Goal: Obtain resource: Download file/media

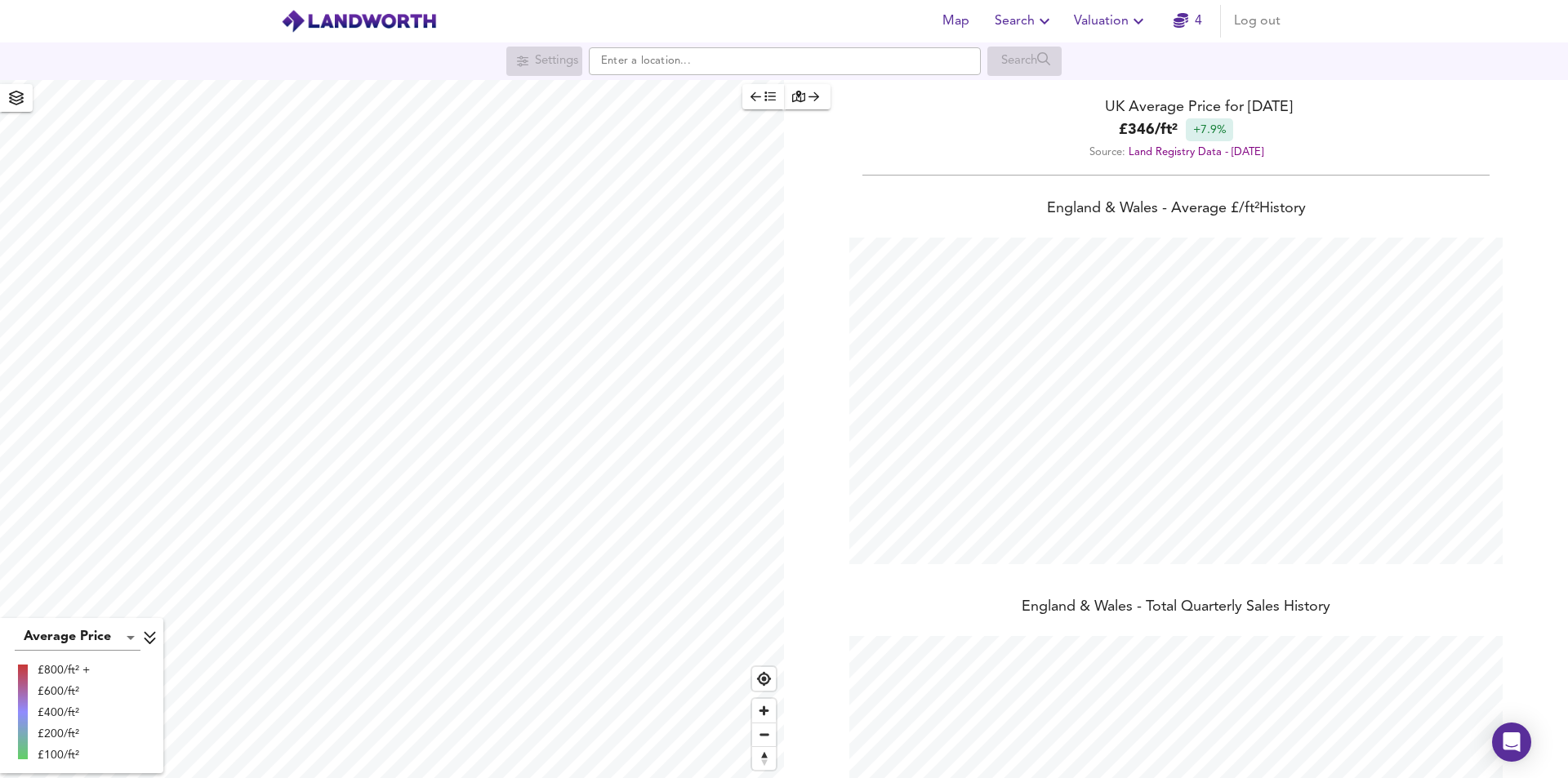
scroll to position [778, 1568]
drag, startPoint x: 1050, startPoint y: 19, endPoint x: 1049, endPoint y: 9, distance: 10.0
click at [1049, 9] on button "Search" at bounding box center [1024, 21] width 72 height 32
click at [1035, 84] on li "Search History" at bounding box center [1024, 88] width 161 height 29
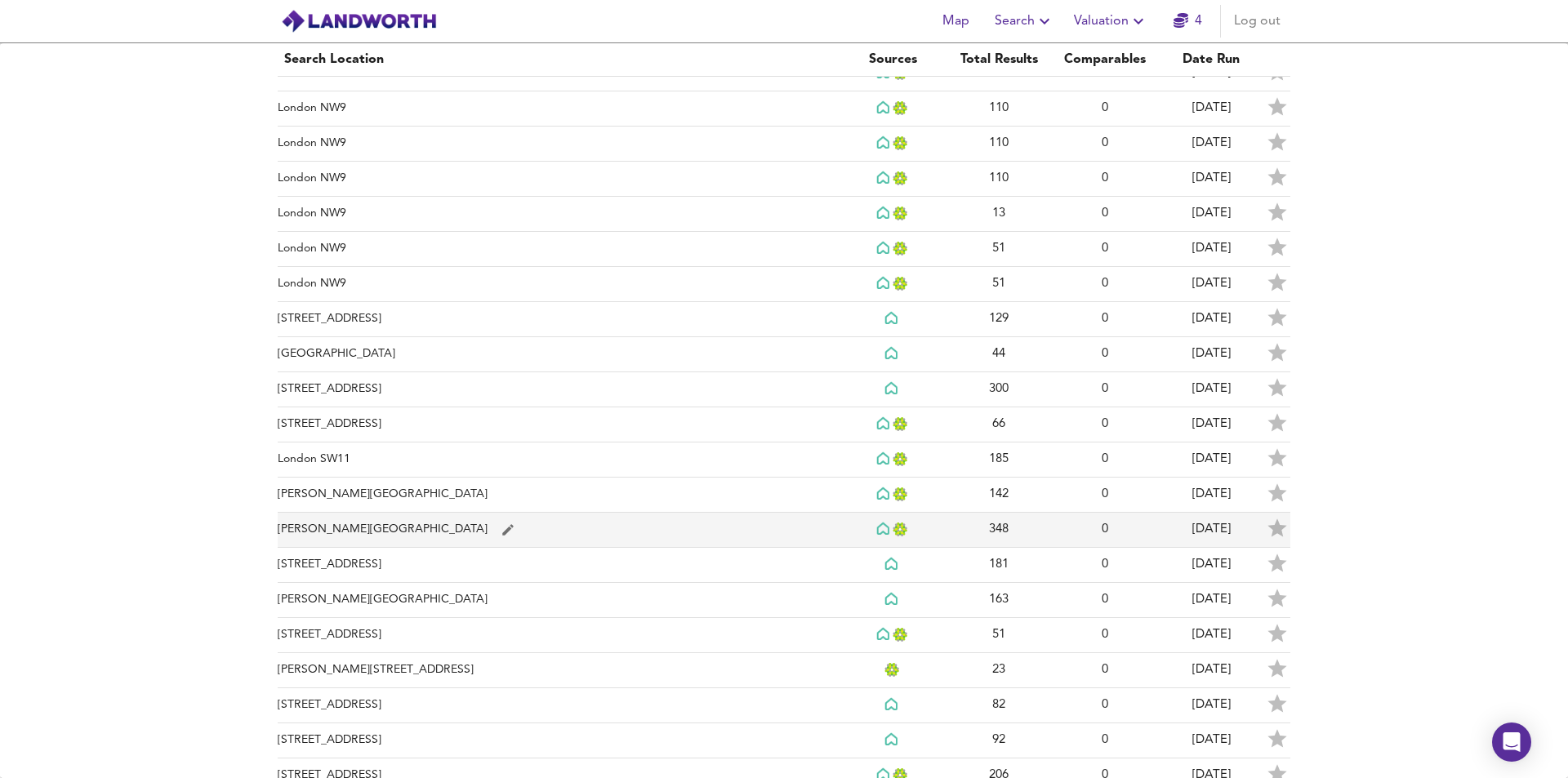
scroll to position [1143, 0]
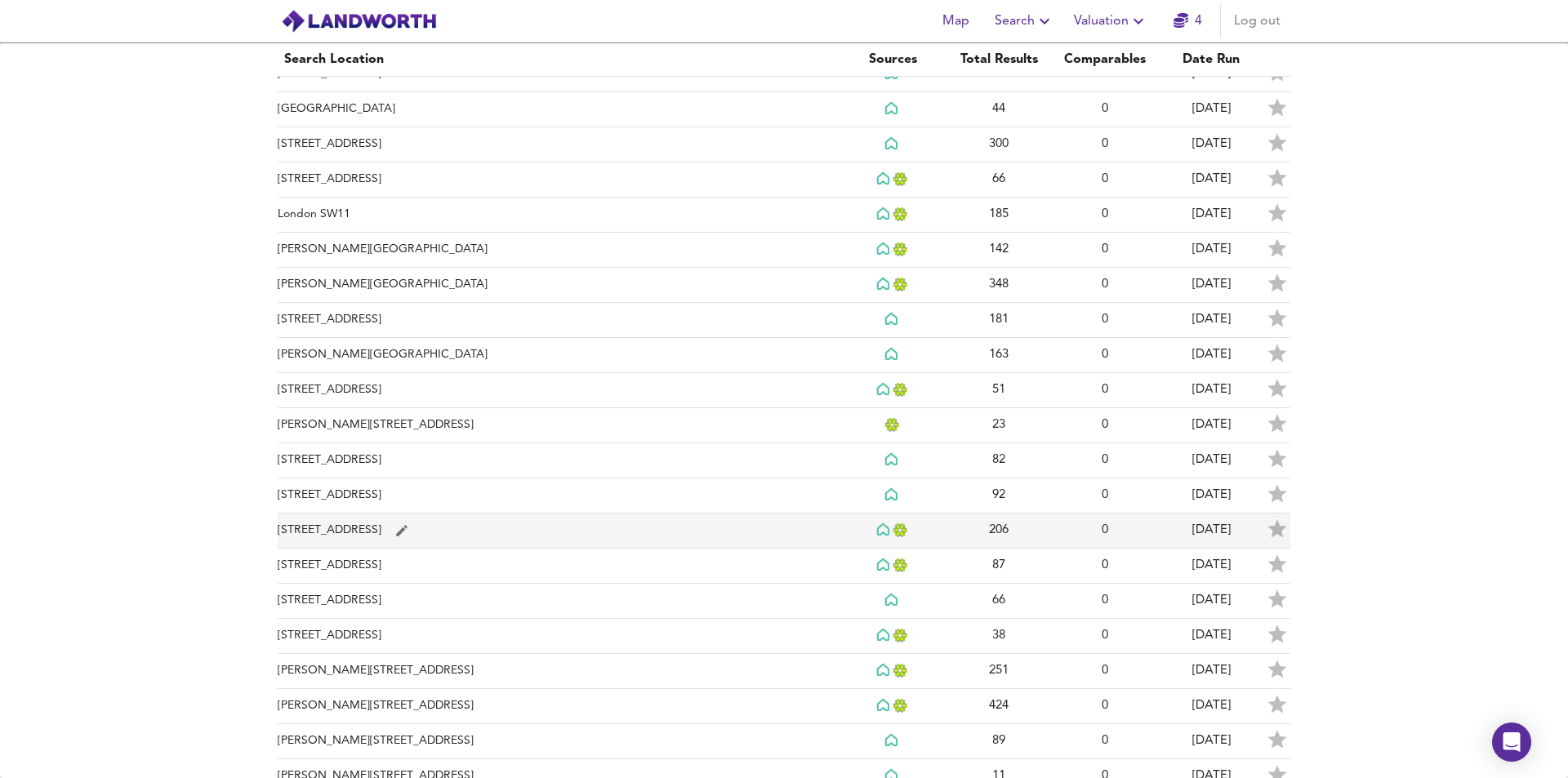
click at [802, 534] on td "[STREET_ADDRESS]" at bounding box center [558, 531] width 562 height 35
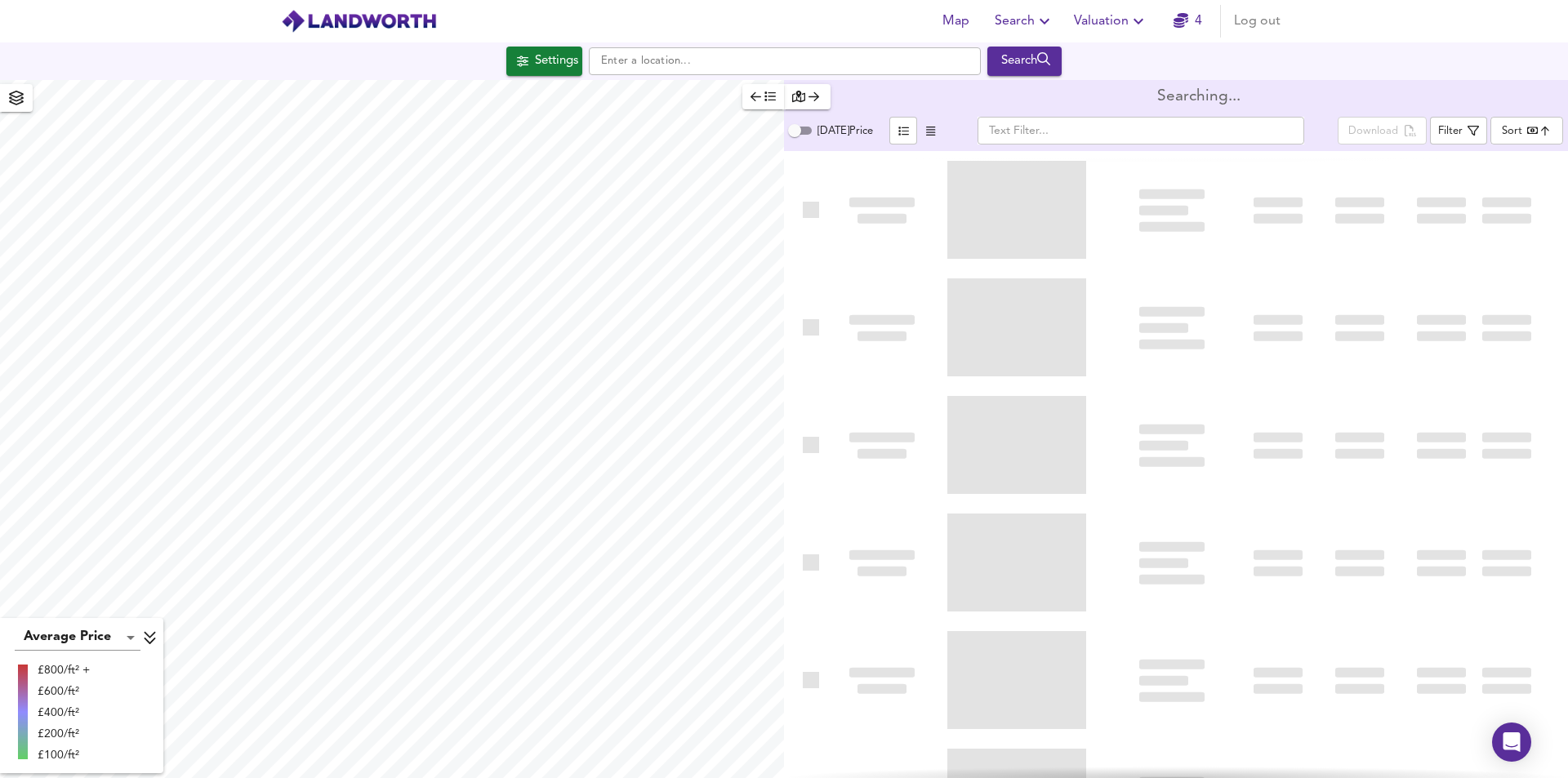
type input "bestdeal"
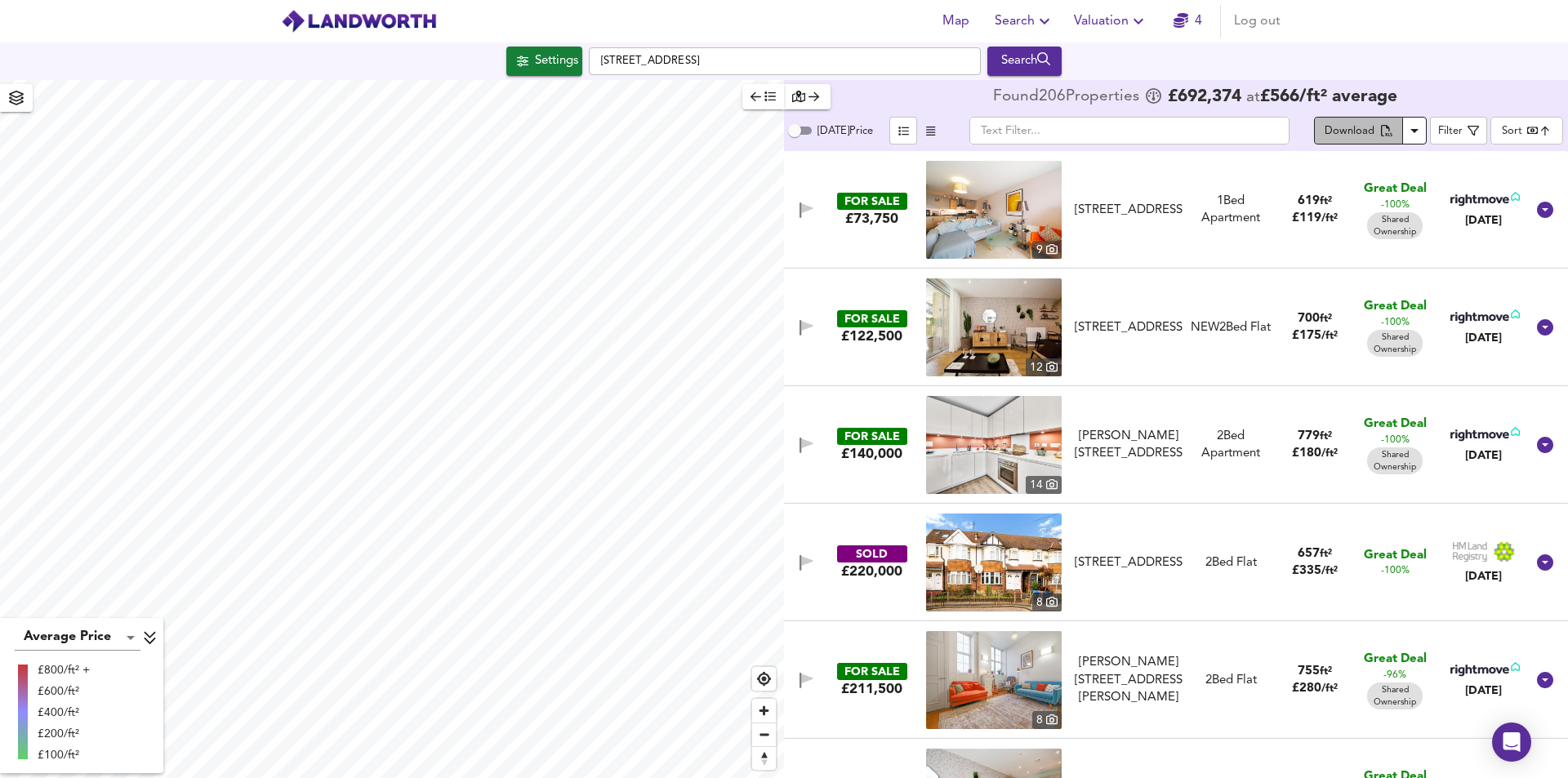
drag, startPoint x: 1348, startPoint y: 132, endPoint x: 1342, endPoint y: 124, distance: 10.0
click at [1342, 125] on div "Download" at bounding box center [1349, 131] width 50 height 19
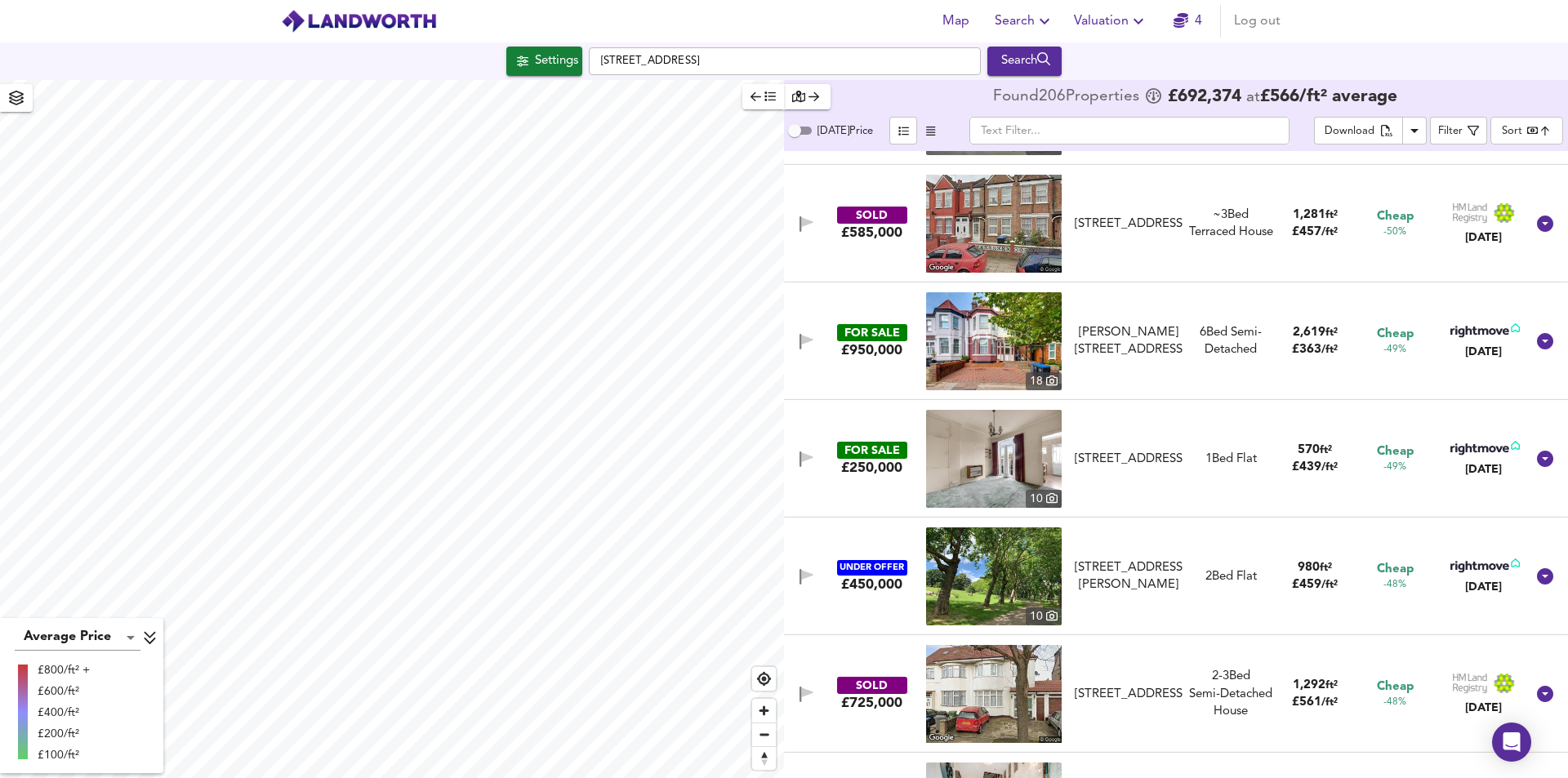
scroll to position [2286, 0]
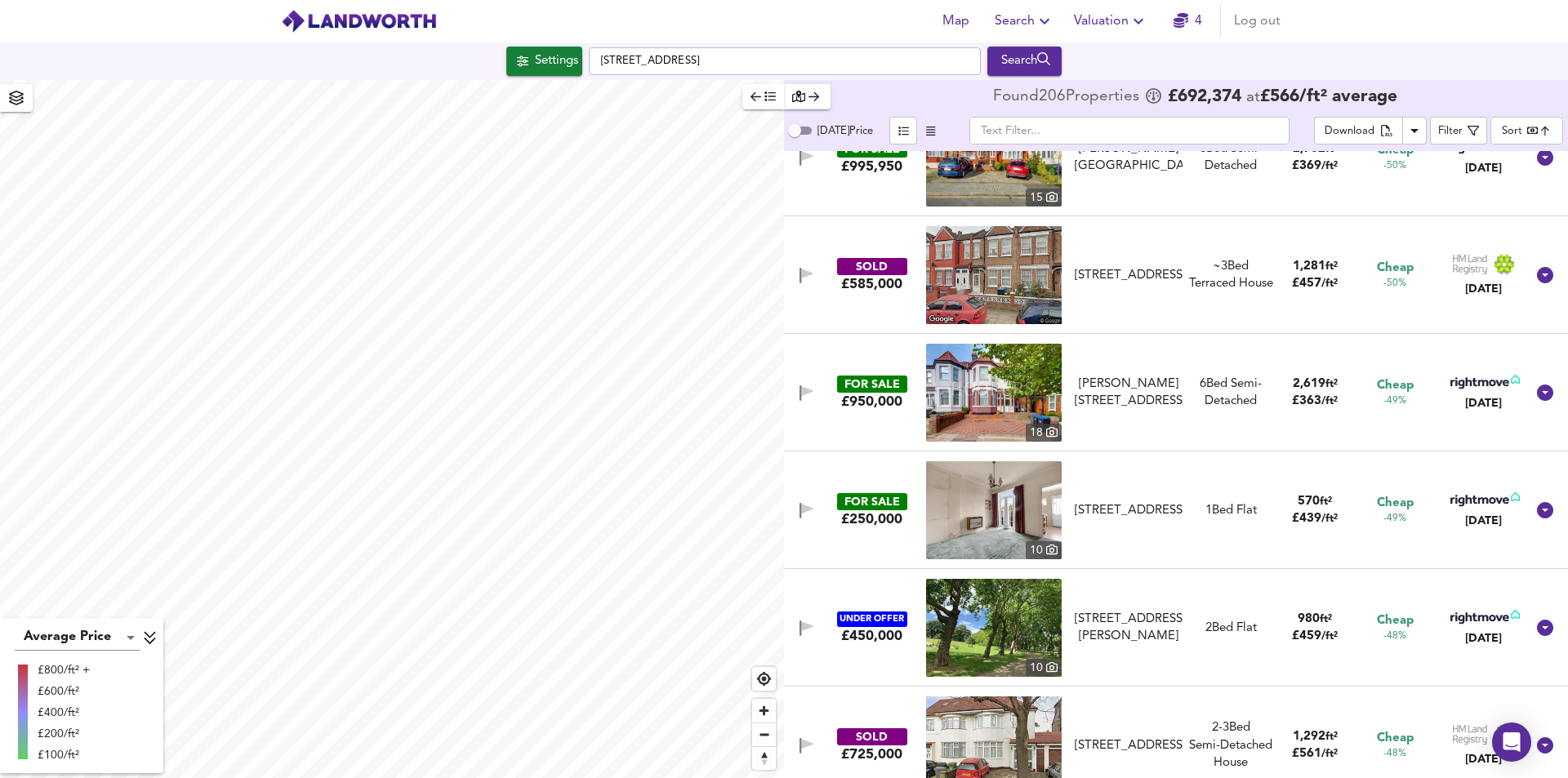
click at [1052, 131] on input "text" at bounding box center [1128, 130] width 320 height 27
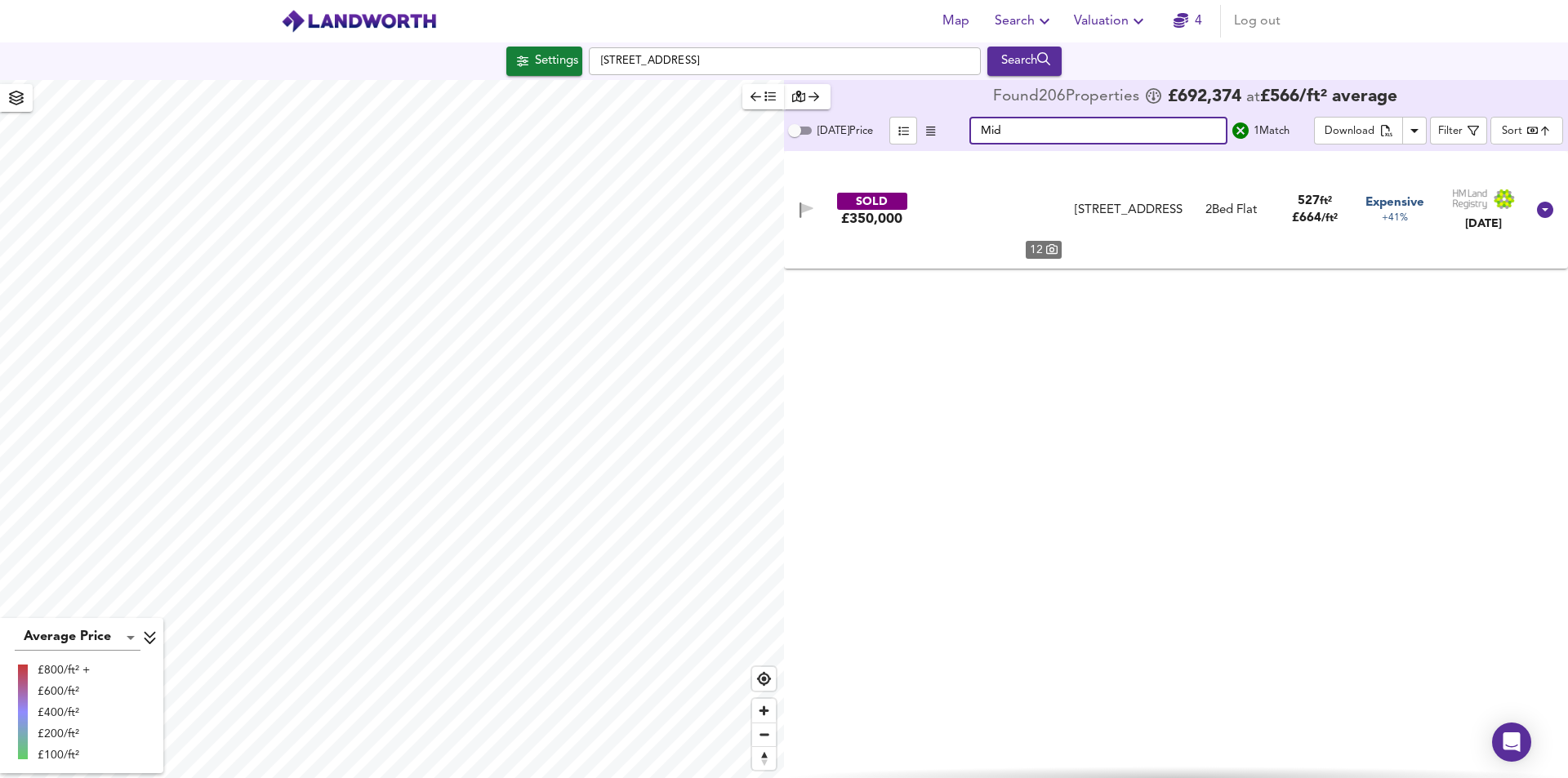
scroll to position [0, 0]
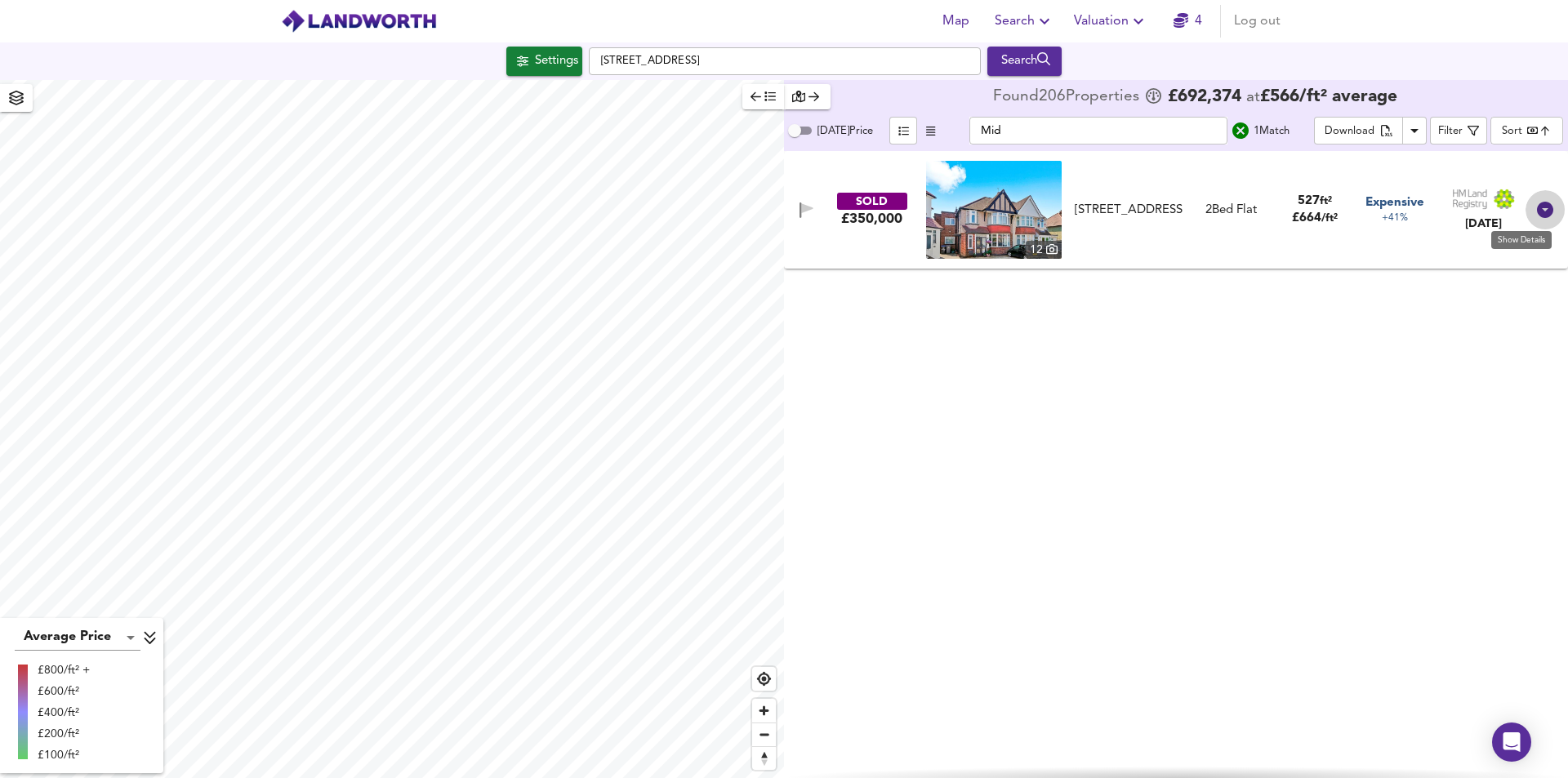
click at [1544, 210] on icon at bounding box center [1545, 210] width 20 height 20
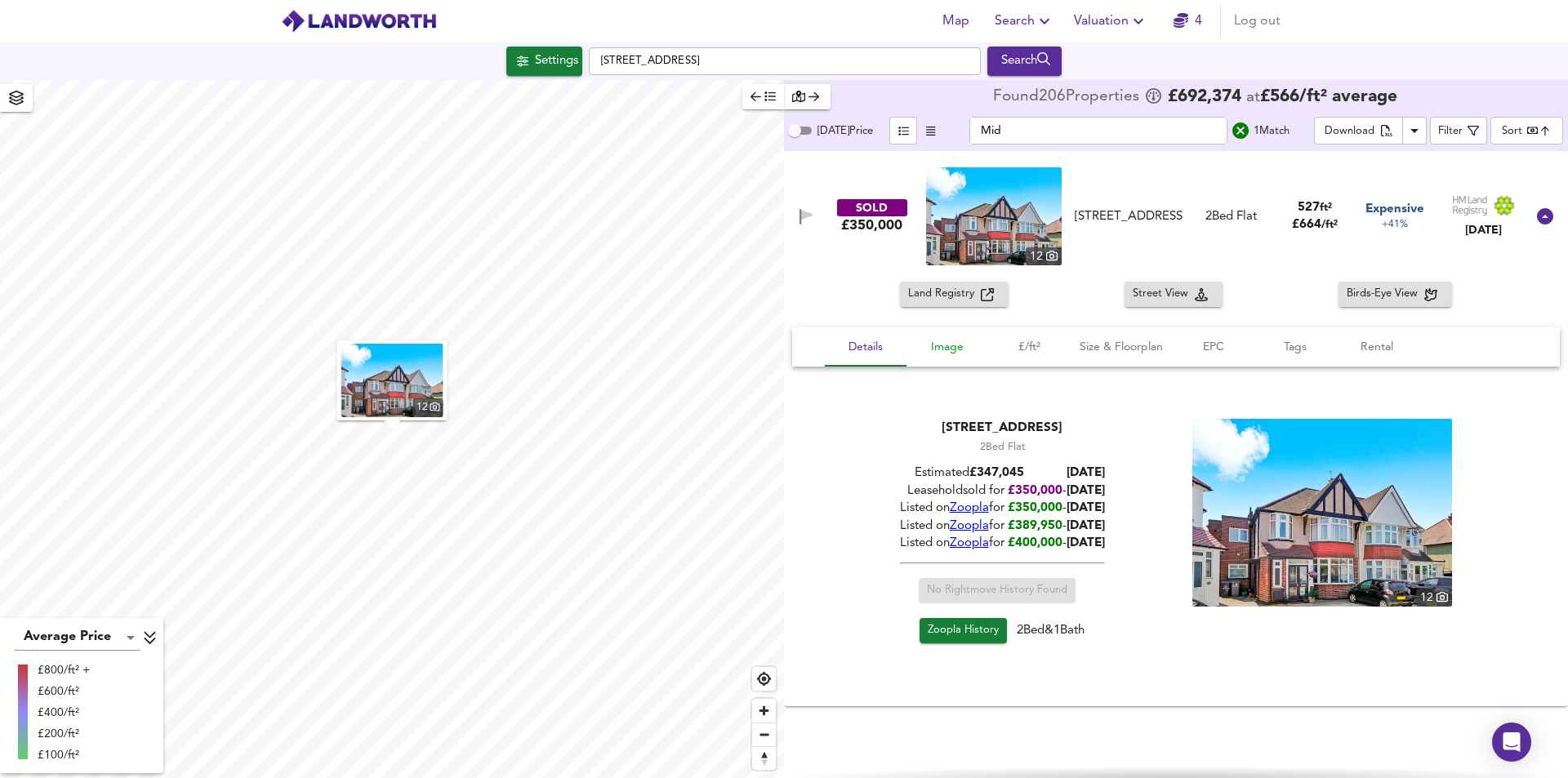
click at [959, 349] on span "Image" at bounding box center [946, 347] width 62 height 21
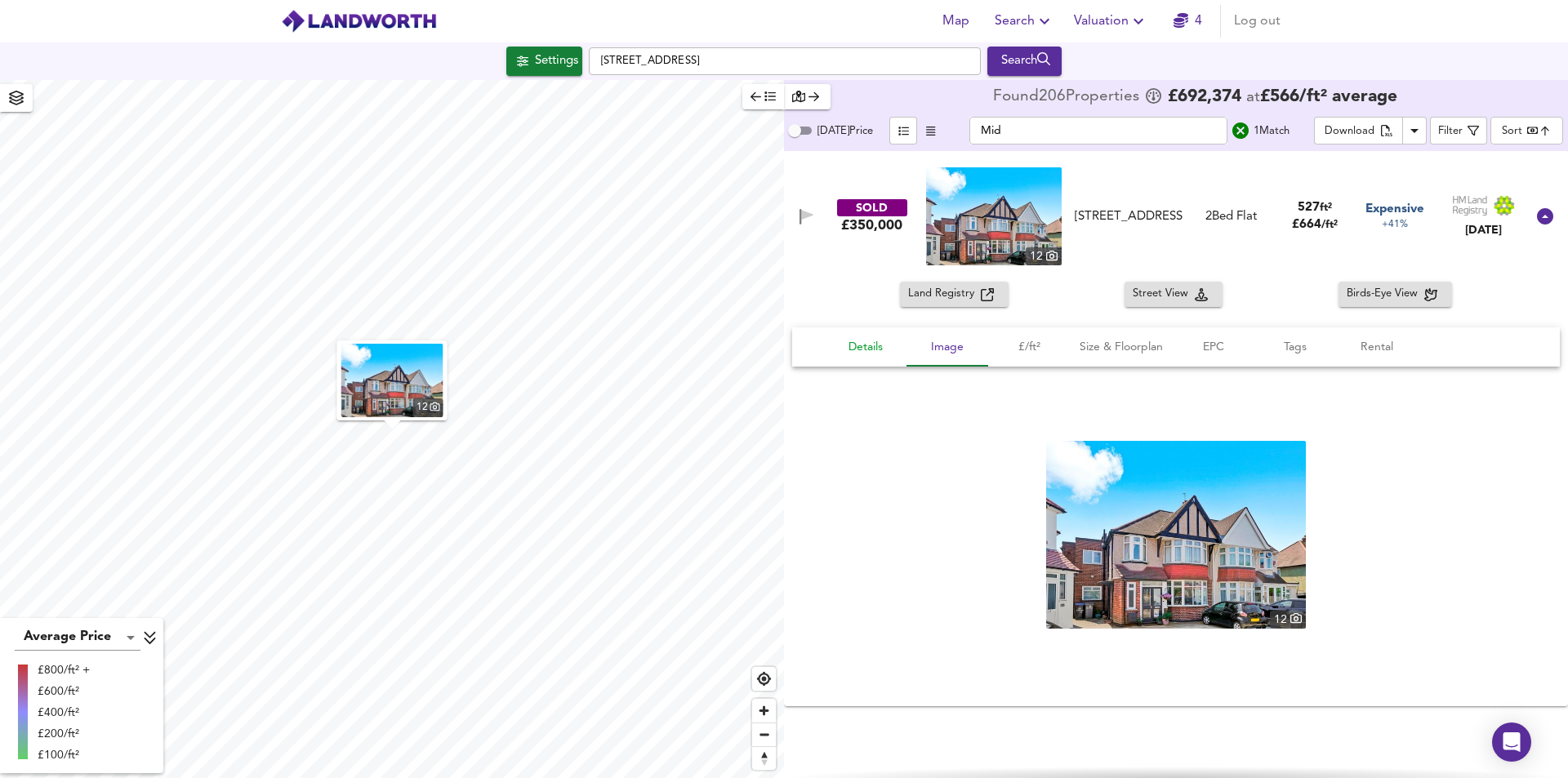
click at [871, 344] on span "Details" at bounding box center [865, 347] width 62 height 21
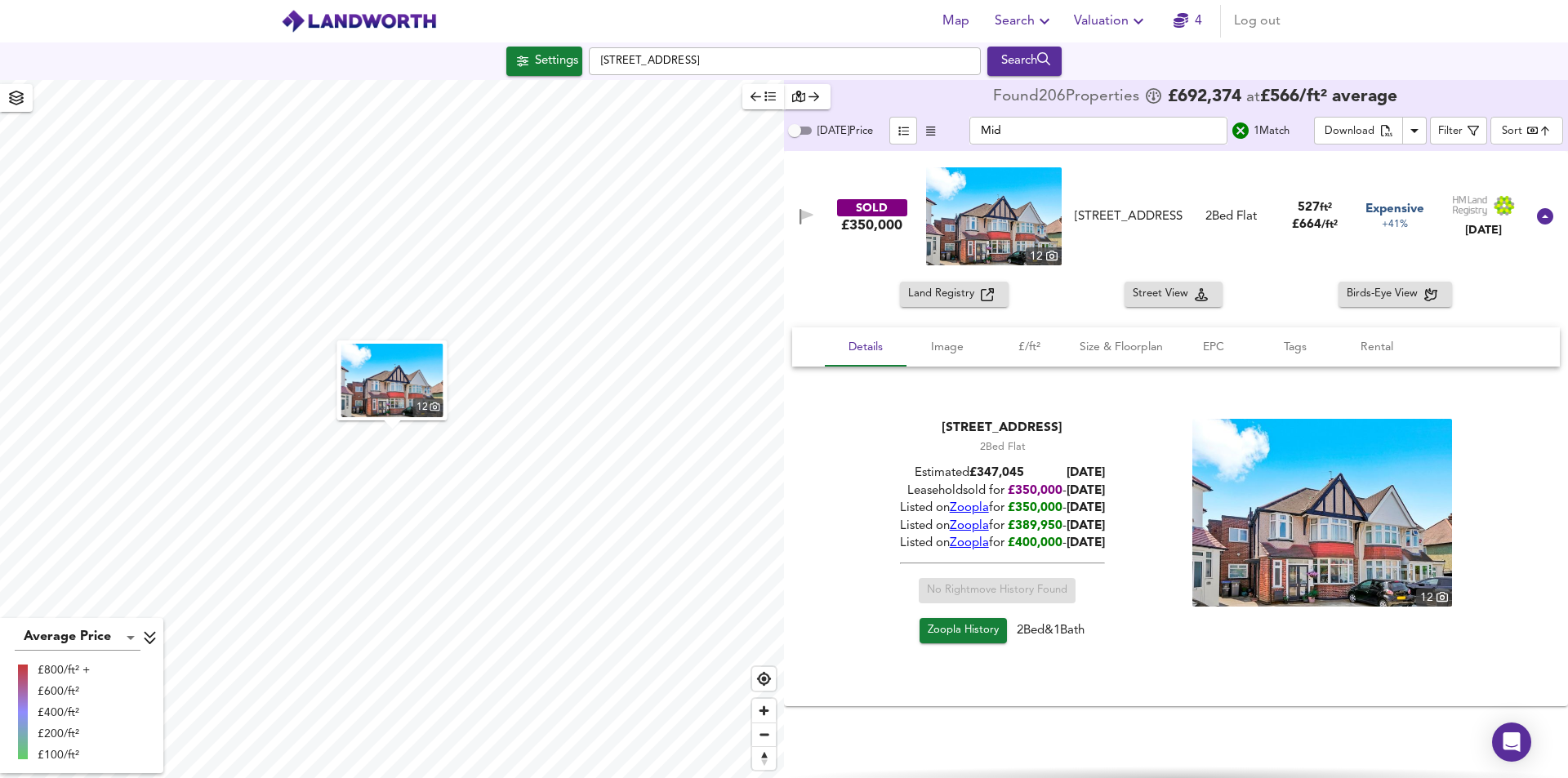
click at [986, 247] on img at bounding box center [993, 216] width 136 height 98
click at [551, 63] on div "Settings" at bounding box center [556, 62] width 43 height 22
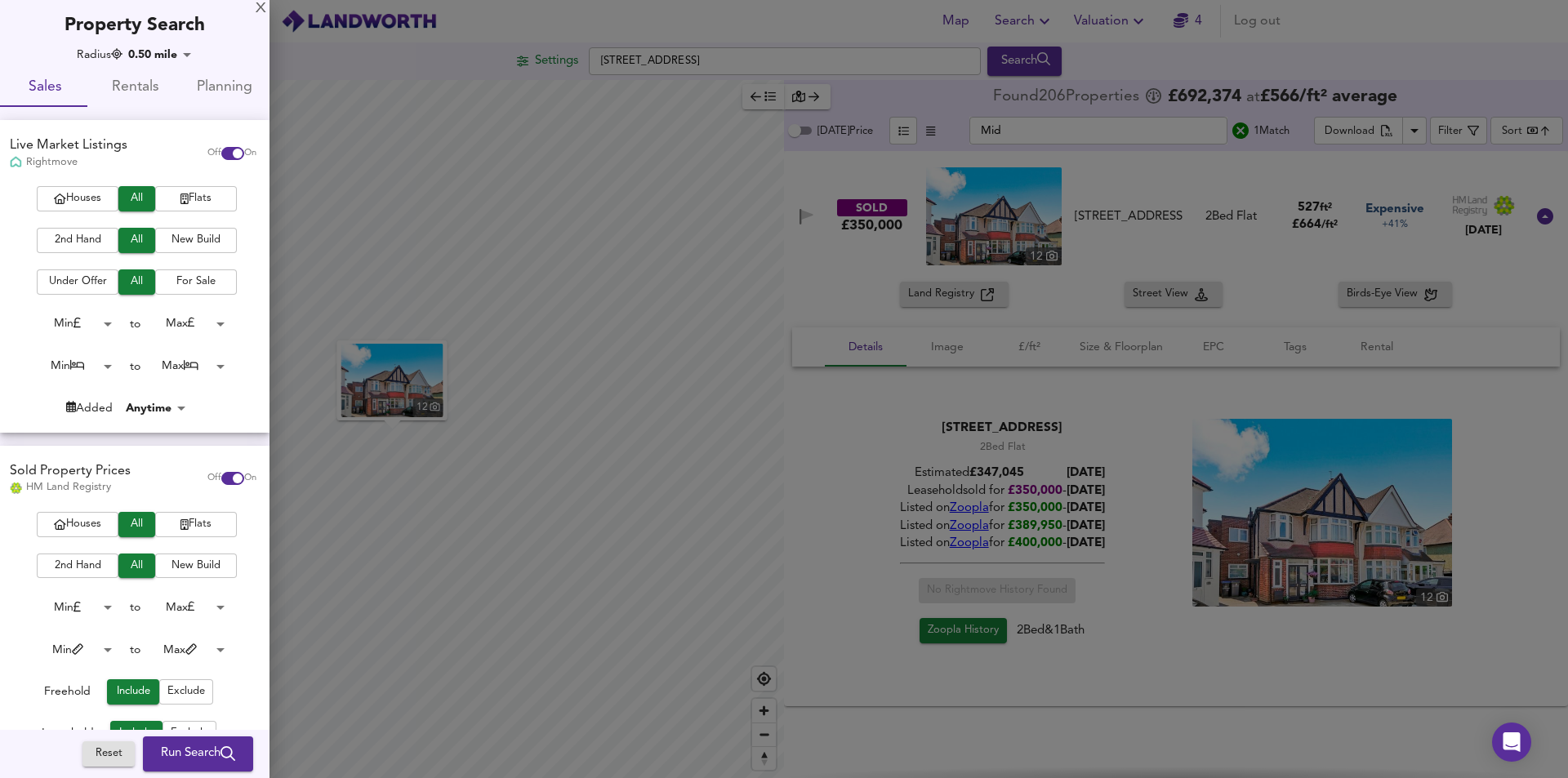
click at [830, 447] on div at bounding box center [784, 389] width 1568 height 778
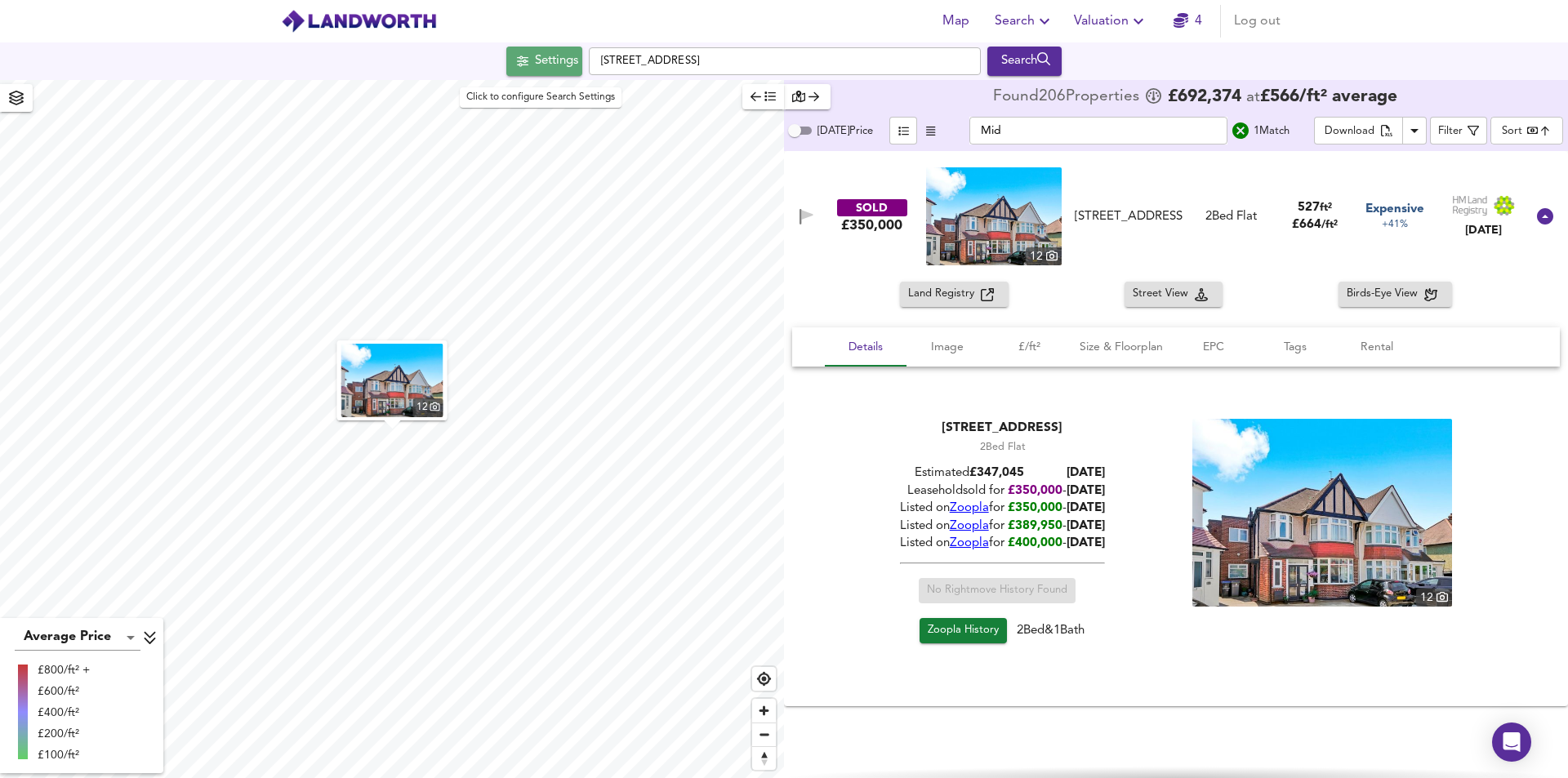
click at [558, 62] on div "Settings" at bounding box center [556, 62] width 43 height 22
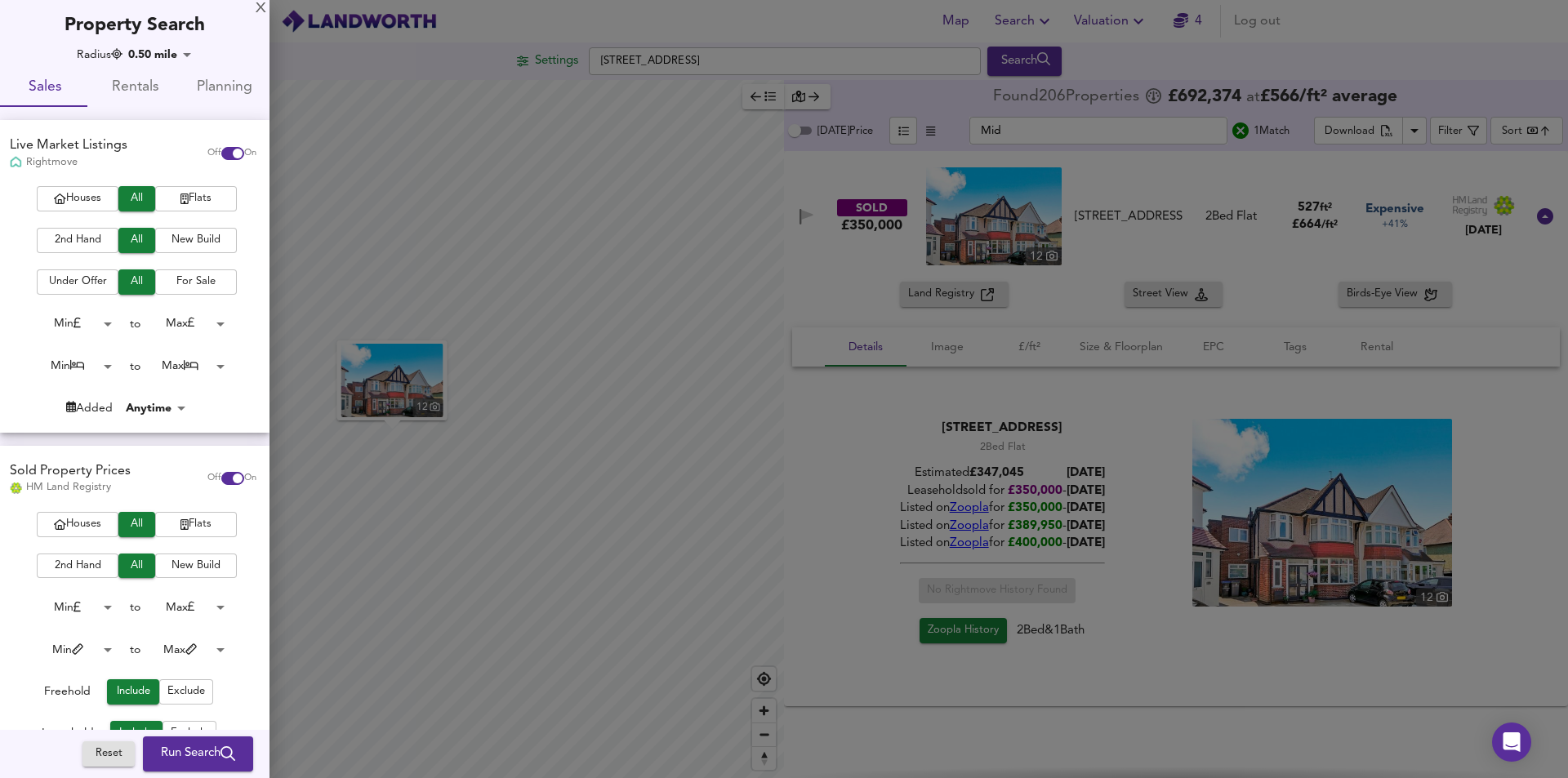
click at [1513, 413] on div at bounding box center [784, 389] width 1568 height 778
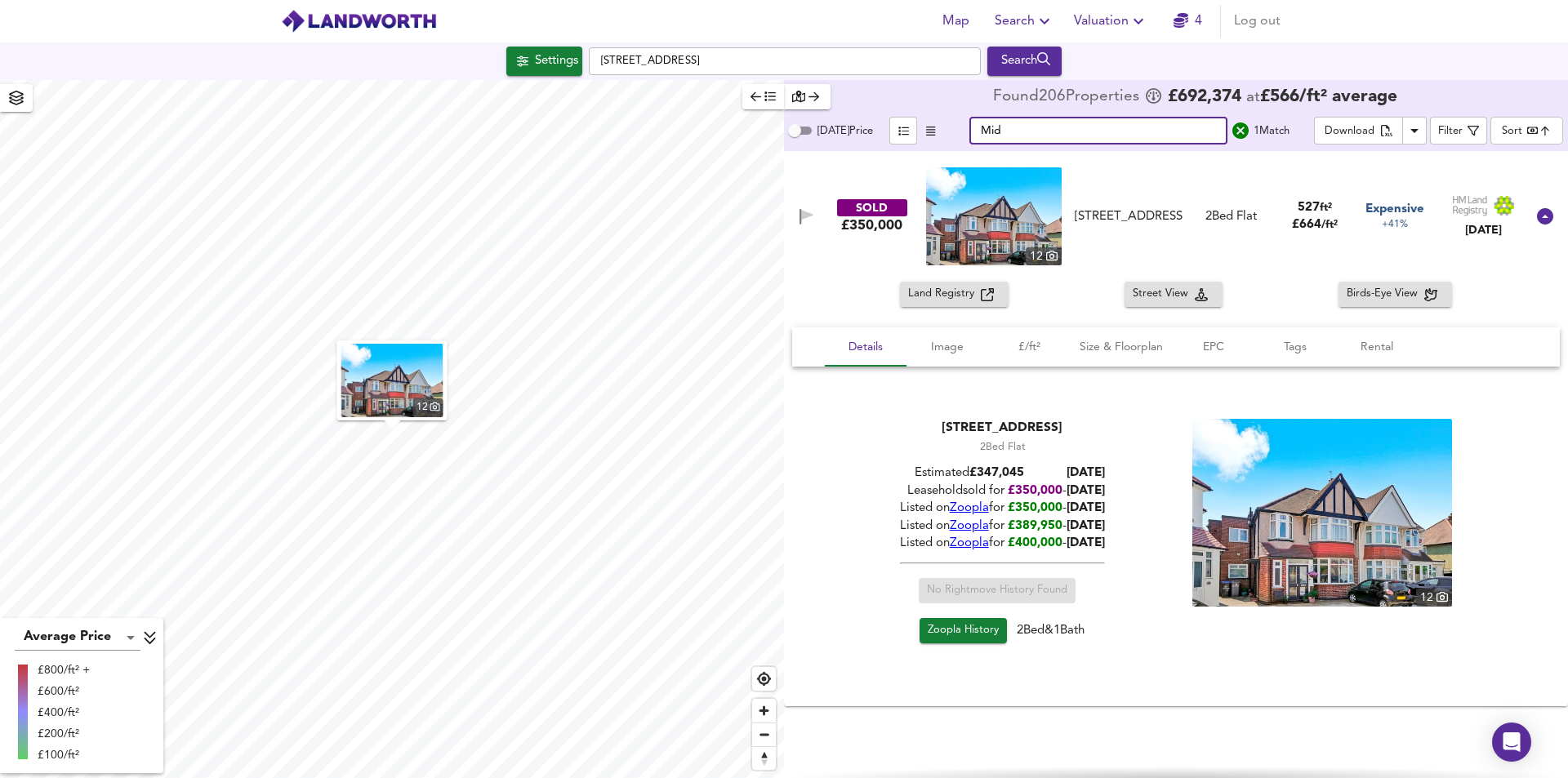
drag, startPoint x: 990, startPoint y: 126, endPoint x: 974, endPoint y: 126, distance: 16.0
click at [974, 126] on input "Mid" at bounding box center [1098, 130] width 258 height 27
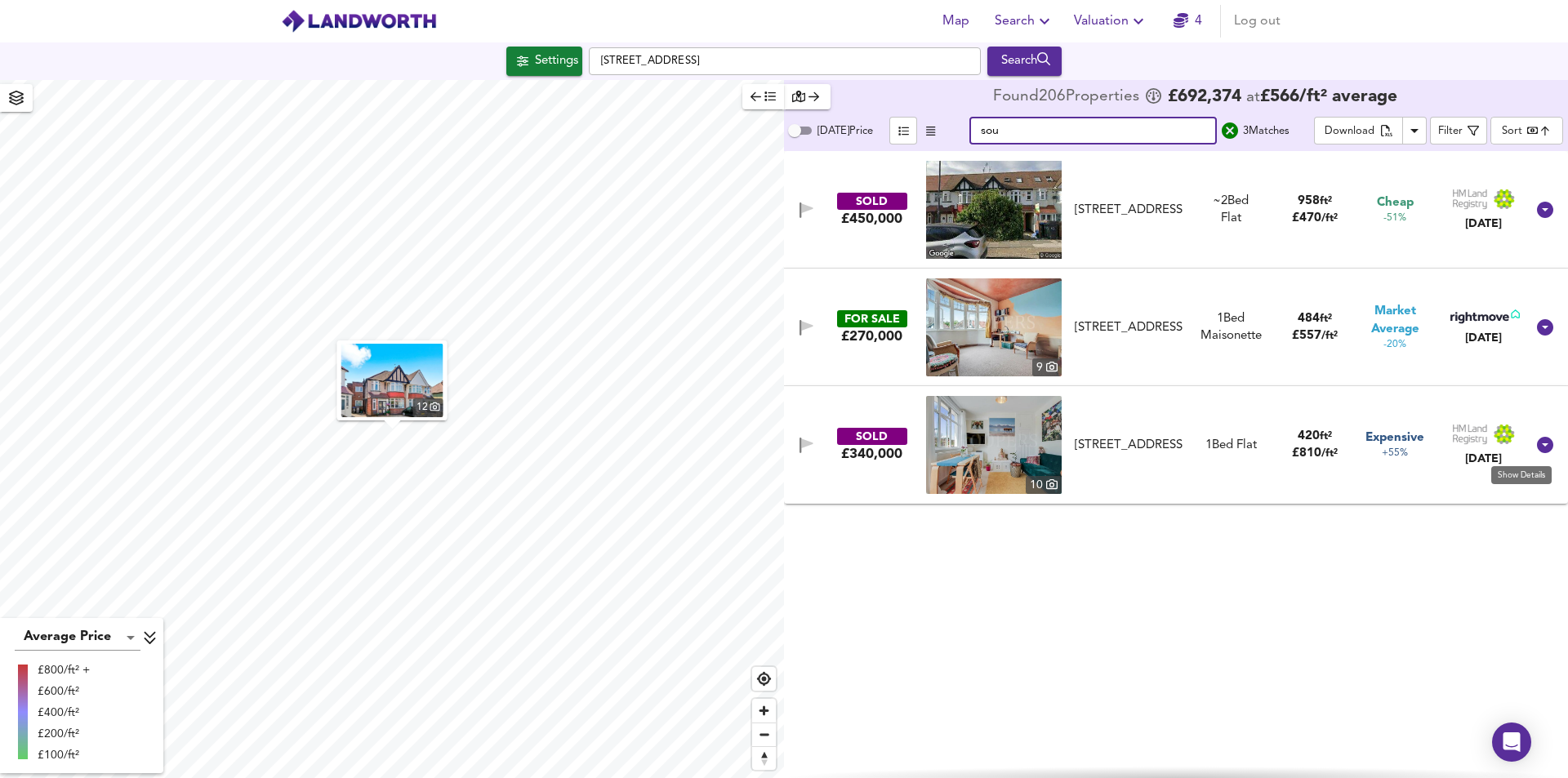
type input "sou"
click at [1542, 444] on icon at bounding box center [1545, 445] width 17 height 17
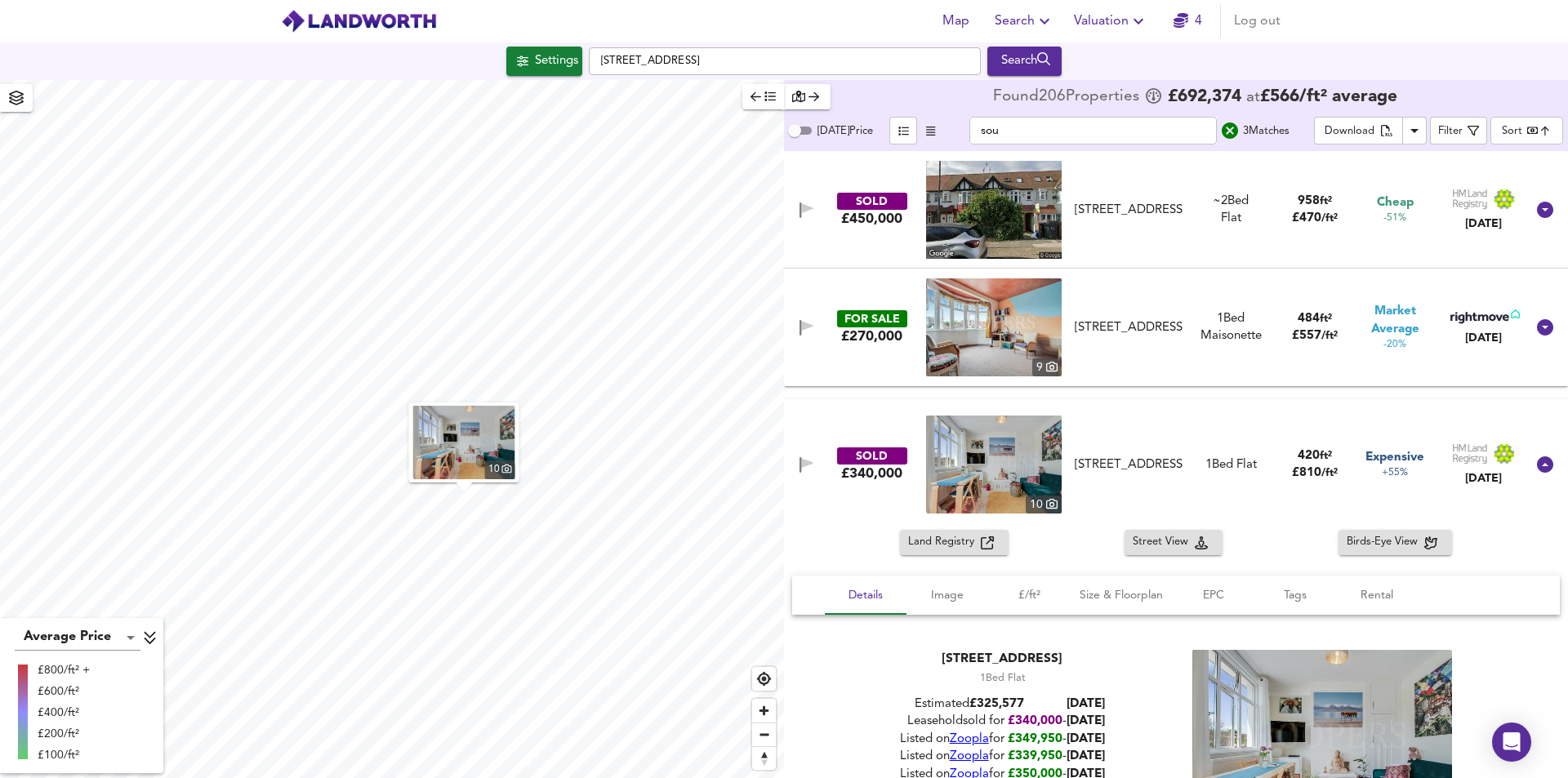
click at [947, 448] on img at bounding box center [993, 464] width 136 height 98
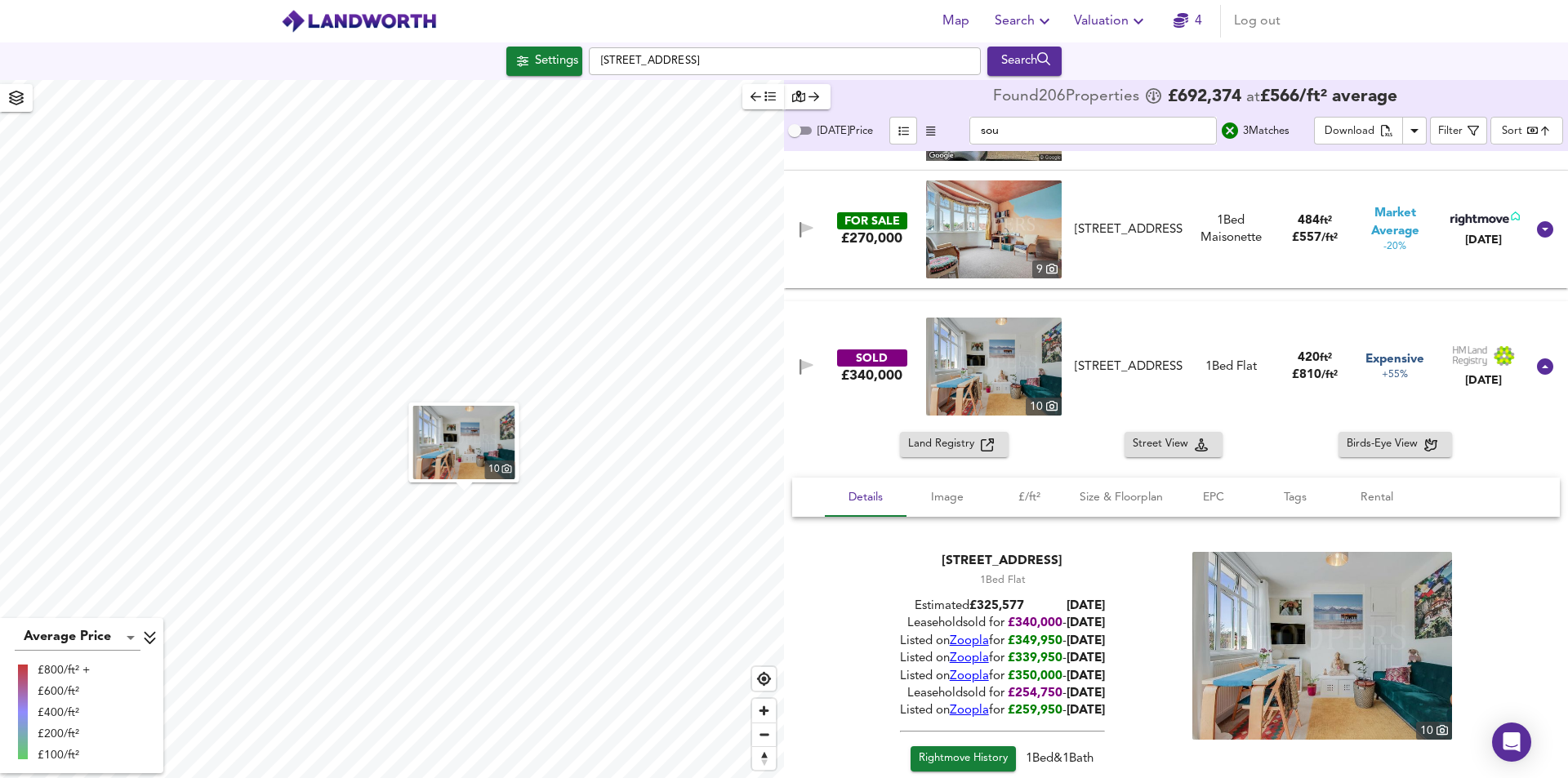
scroll to position [176, 0]
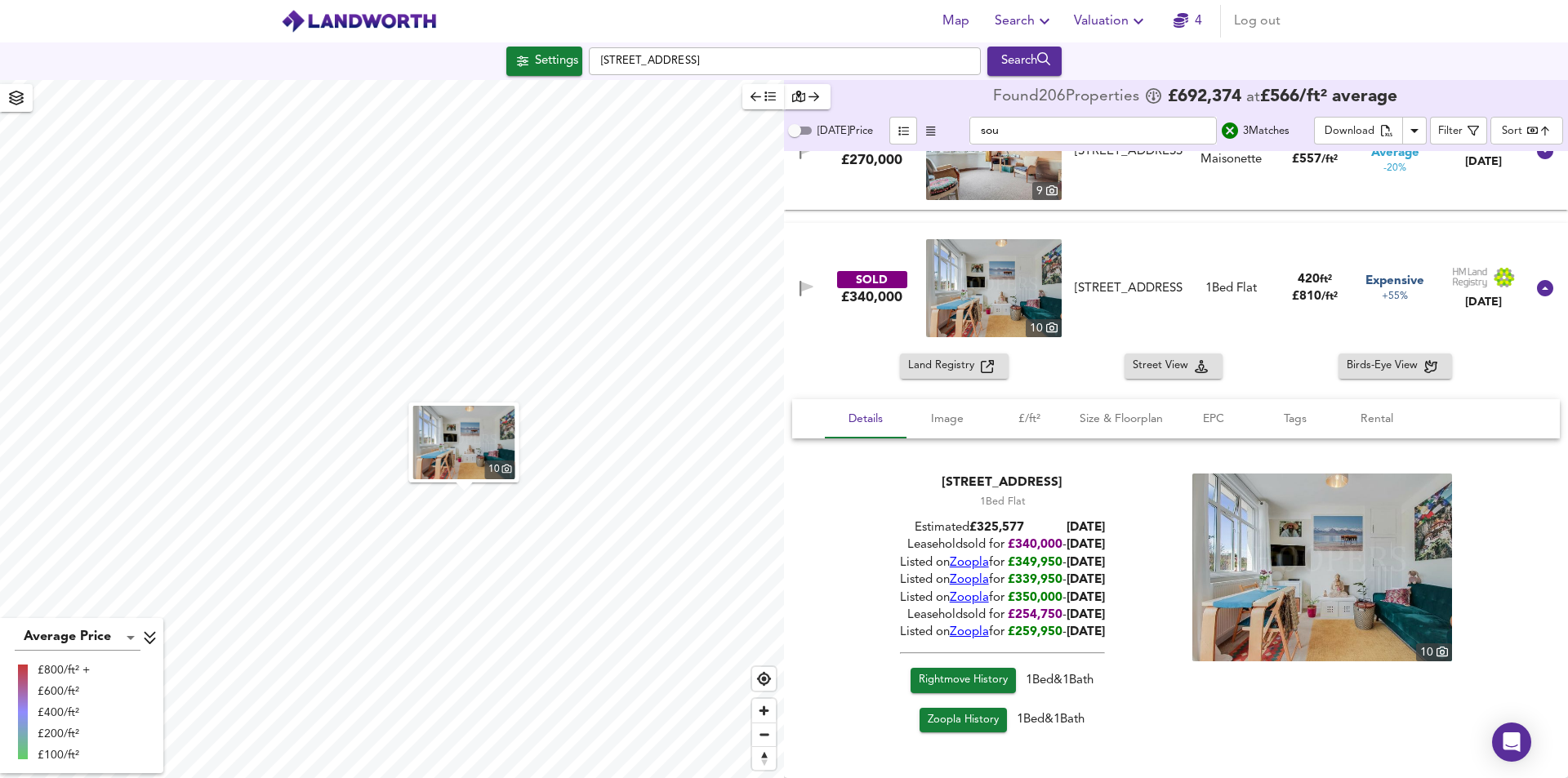
click at [1036, 26] on icon "button" at bounding box center [1044, 22] width 20 height 20
click at [1032, 80] on li "Search History" at bounding box center [1024, 88] width 161 height 29
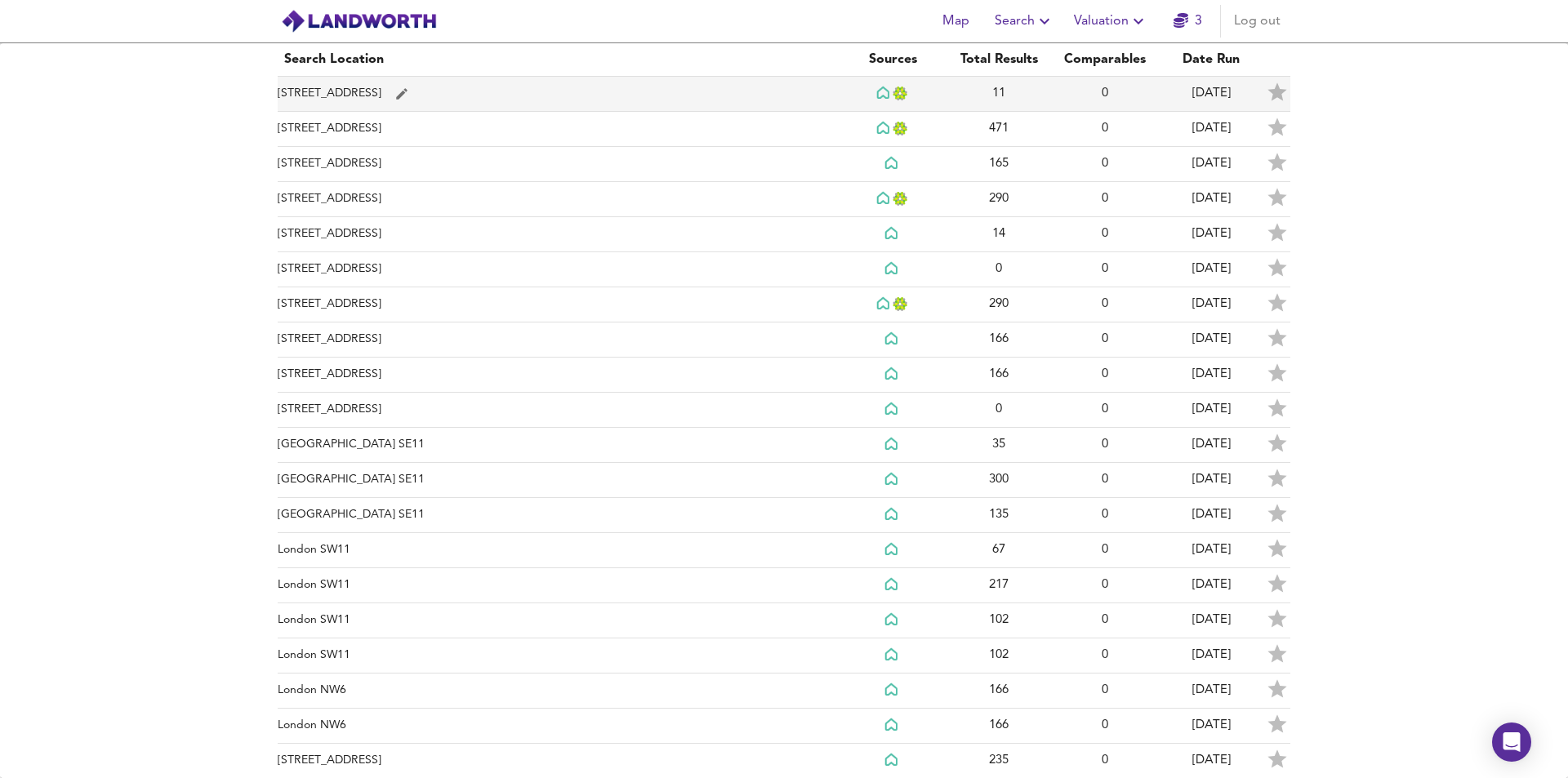
click at [381, 102] on td "[STREET_ADDRESS]" at bounding box center [558, 95] width 562 height 35
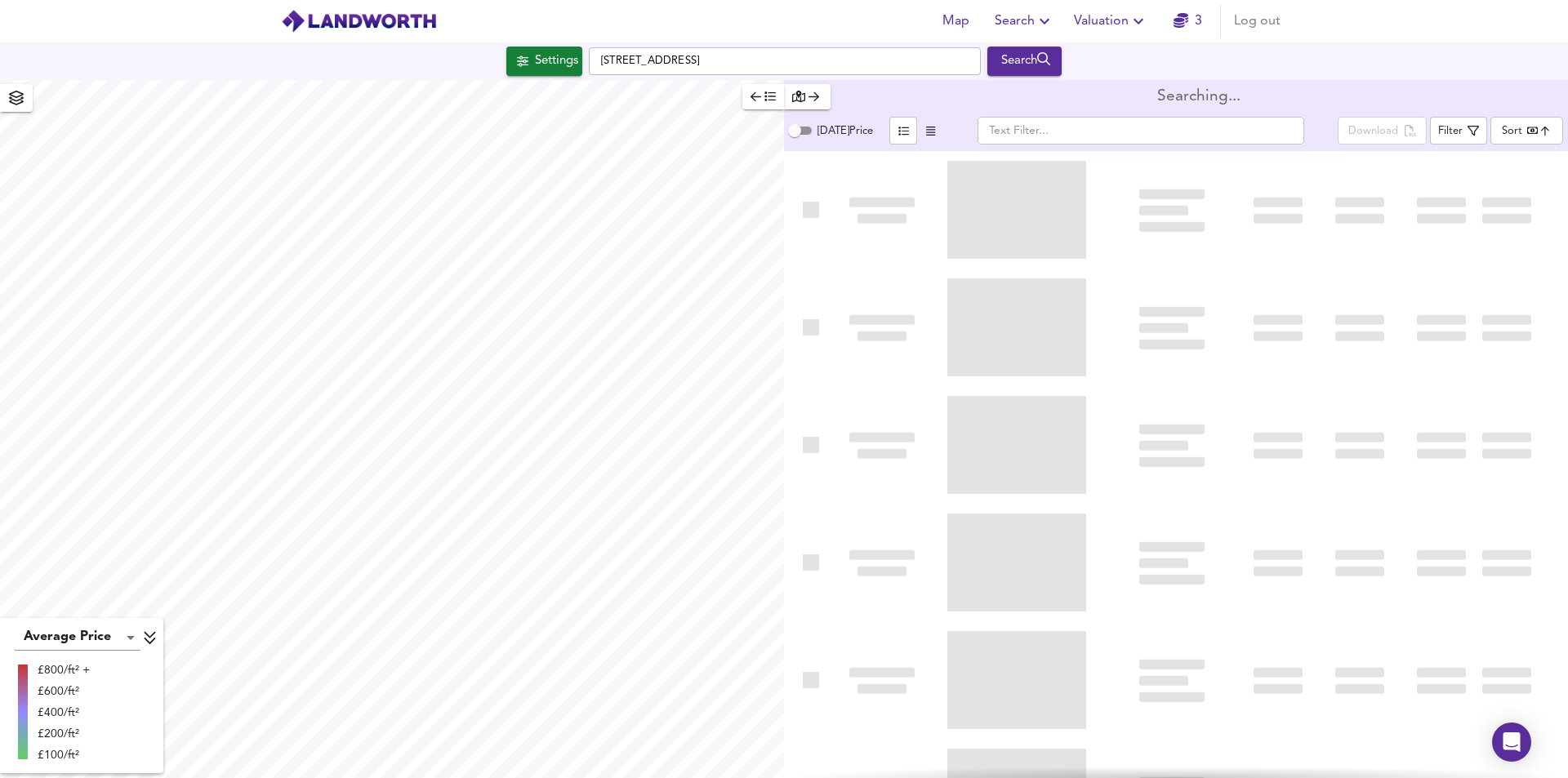
type input "bestdeal"
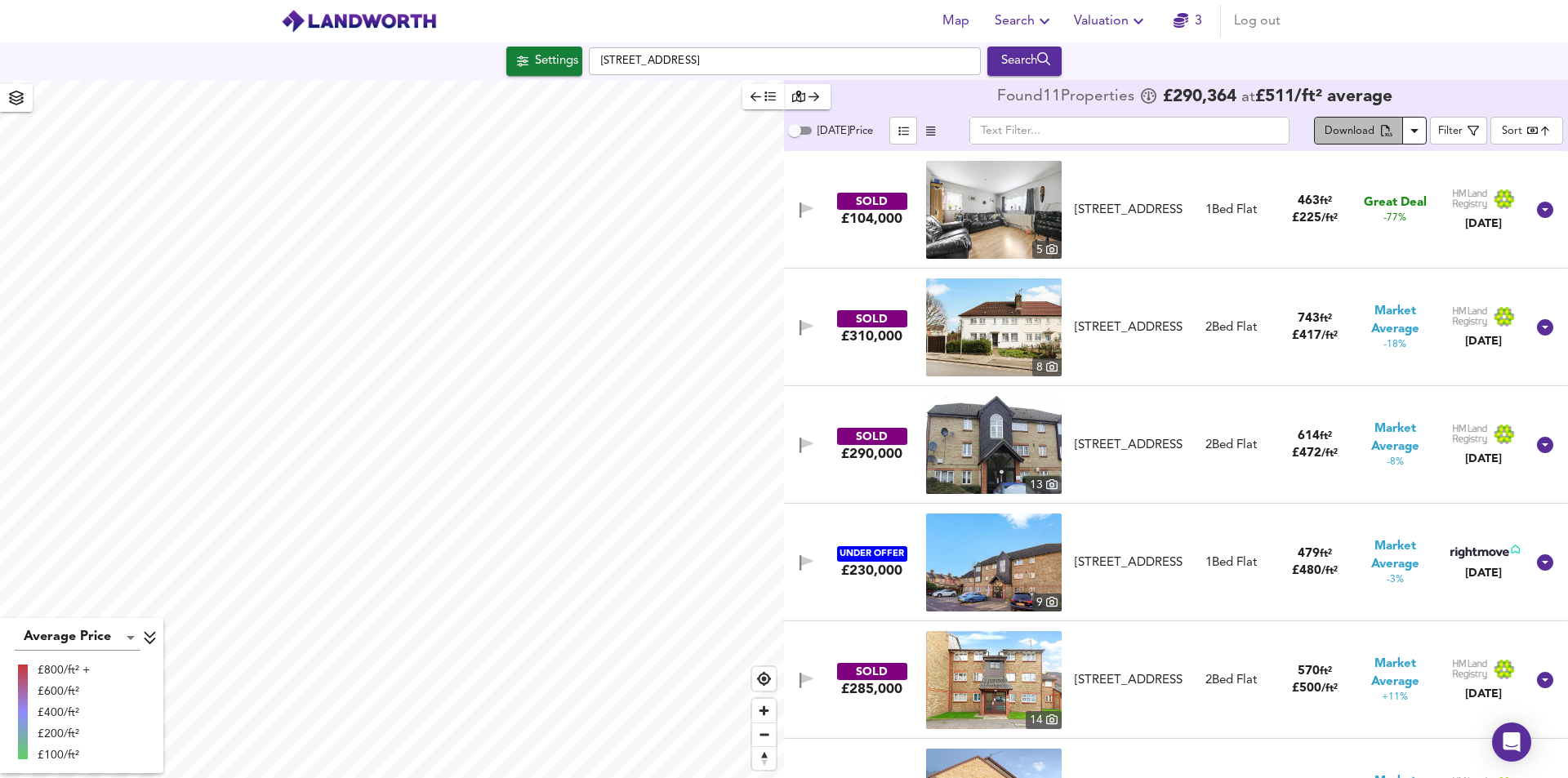
click at [1355, 128] on div "Download" at bounding box center [1349, 131] width 50 height 19
checkbox input "false"
checkbox input "true"
